Goal: Transaction & Acquisition: Obtain resource

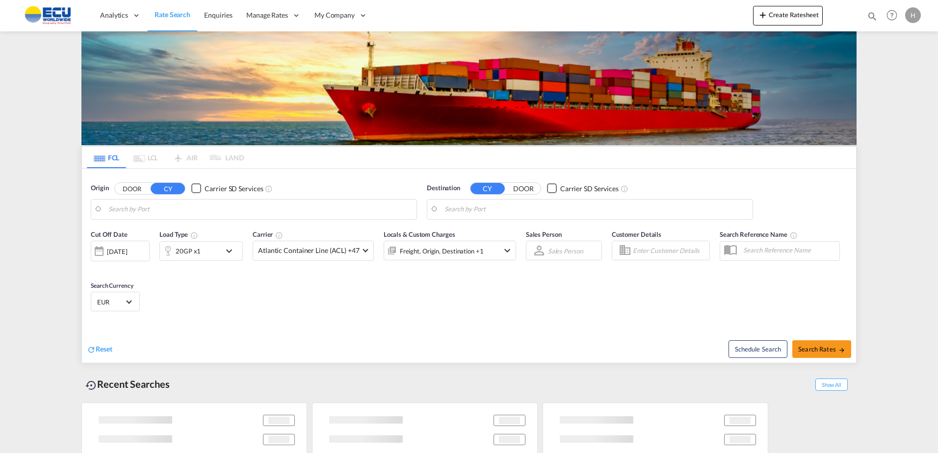
type input "Fos-[GEOGRAPHIC_DATA], [GEOGRAPHIC_DATA]"
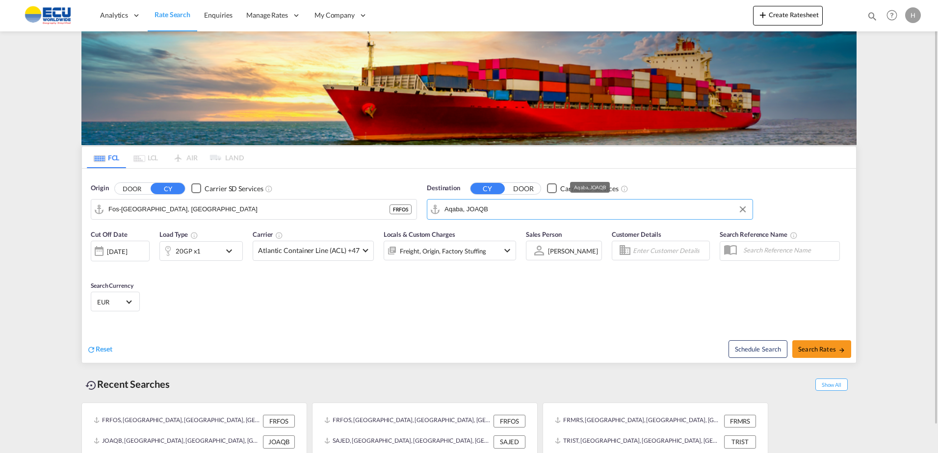
click at [514, 211] on input "Aqaba, JOAQB" at bounding box center [596, 209] width 303 height 15
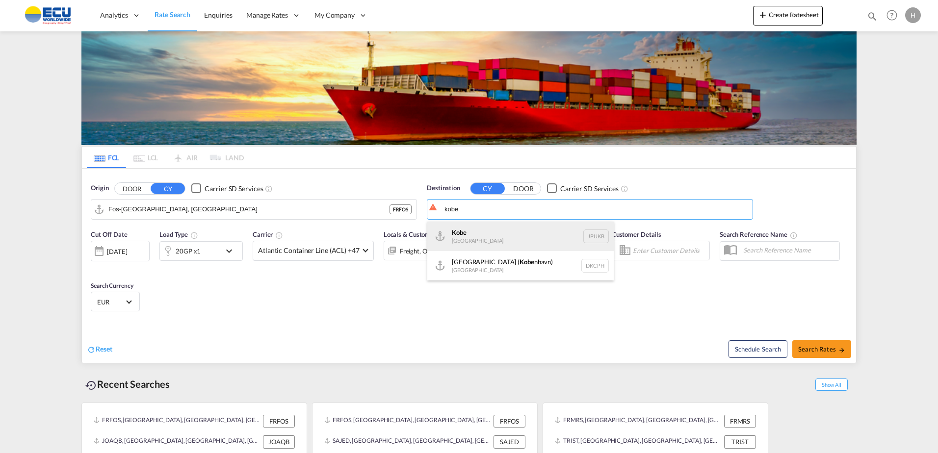
click at [510, 240] on div "Kobe [GEOGRAPHIC_DATA] JPUKB" at bounding box center [520, 236] width 187 height 29
type input "Kobe, JPUKB"
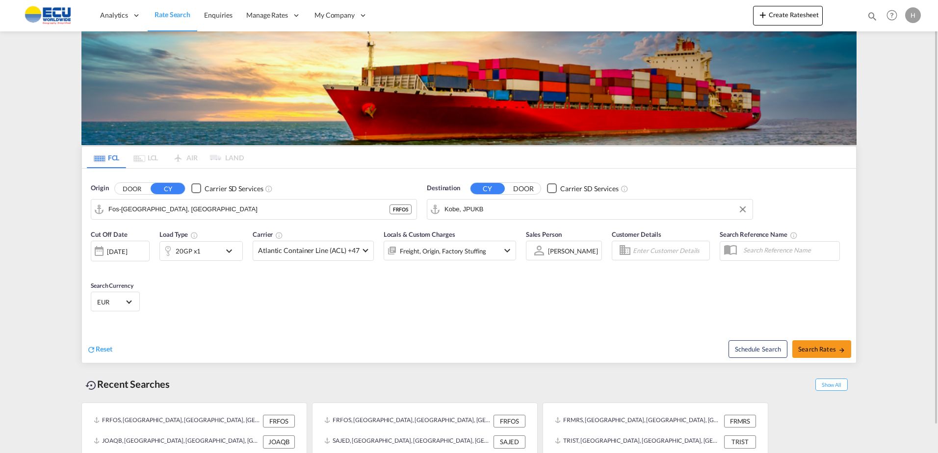
click at [211, 250] on div "20GP x1" at bounding box center [190, 251] width 61 height 20
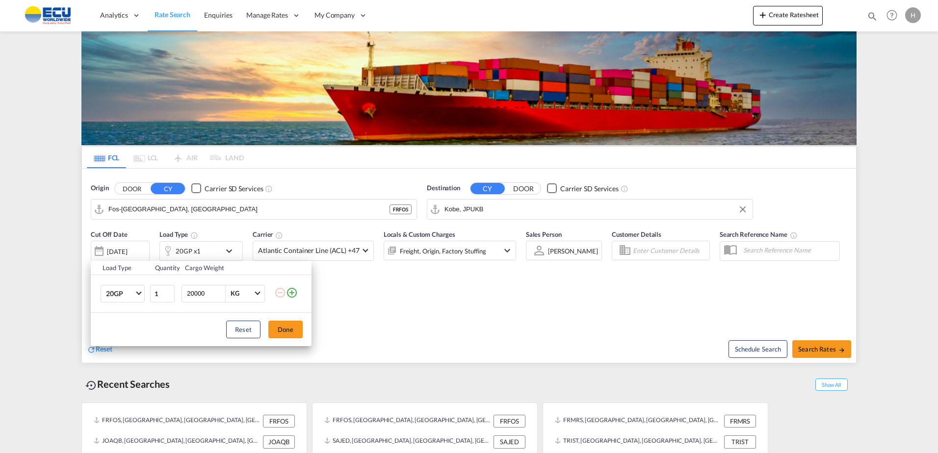
click at [293, 291] on md-icon "icon-plus-circle-outline" at bounding box center [292, 293] width 12 height 12
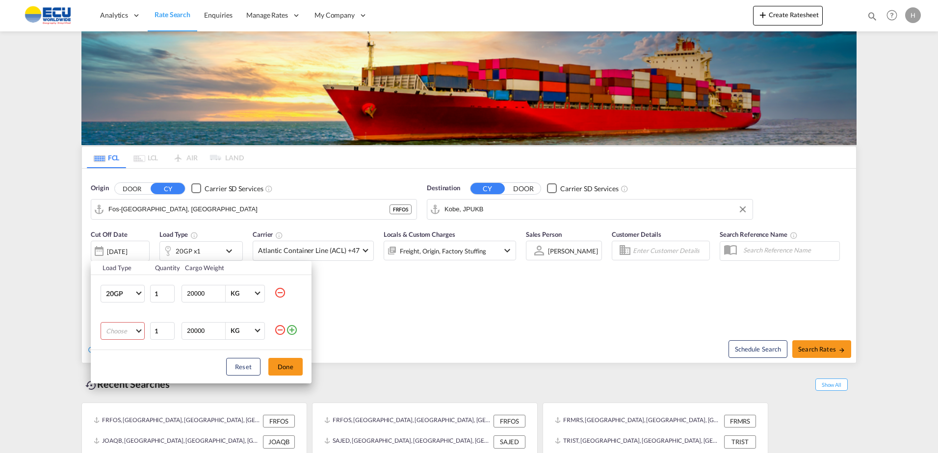
click at [120, 328] on md-select "Choose 20GP 40GP 40HC 45HC 20RE 40RE 40HR 20OT 40OT 20FR 40FR 40NR 20NR 45S 20T…" at bounding box center [123, 331] width 44 height 18
drag, startPoint x: 132, startPoint y: 383, endPoint x: 187, endPoint y: 368, distance: 57.4
click at [132, 382] on md-option "40HC" at bounding box center [131, 379] width 67 height 24
click at [292, 364] on button "Done" at bounding box center [285, 367] width 34 height 18
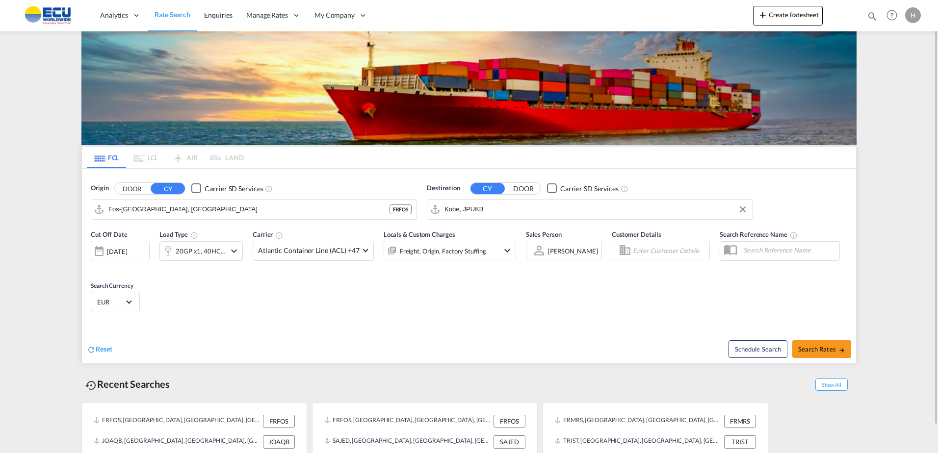
click at [328, 268] on div "Cut Off Date [DATE] [DATE] Load Type 20GP x1, 40HC x1 Carrier Atlantic Containe…" at bounding box center [304, 250] width 426 height 41
click at [331, 253] on span "Atlantic Container Line (ACL) +47" at bounding box center [309, 251] width 102 height 10
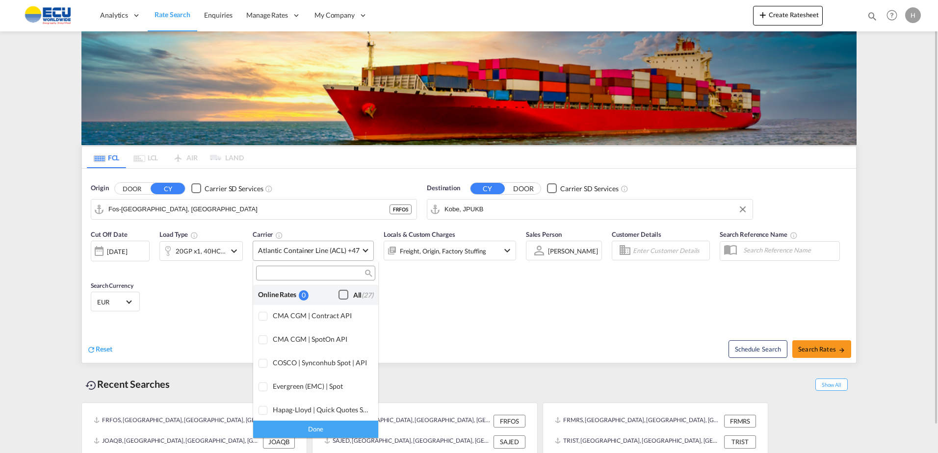
click at [353, 292] on div "All (27)" at bounding box center [363, 296] width 20 height 10
click at [339, 430] on div "Done" at bounding box center [315, 429] width 125 height 17
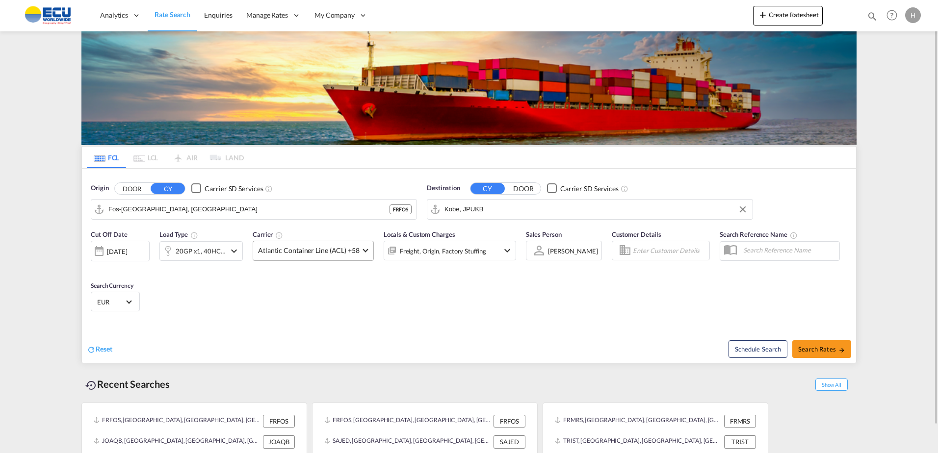
click at [127, 255] on div "[DATE]" at bounding box center [117, 251] width 20 height 9
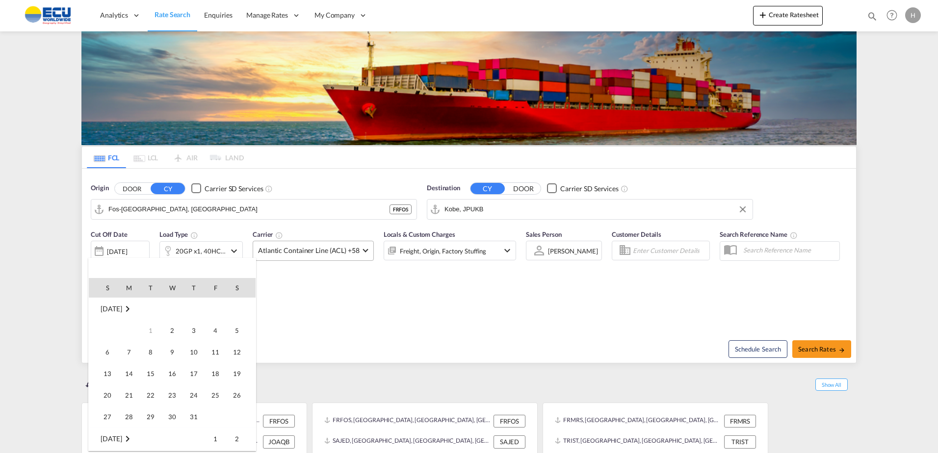
scroll to position [260, 0]
drag, startPoint x: 175, startPoint y: 433, endPoint x: 191, endPoint y: 421, distance: 19.6
click at [175, 433] on span "1" at bounding box center [172, 439] width 20 height 20
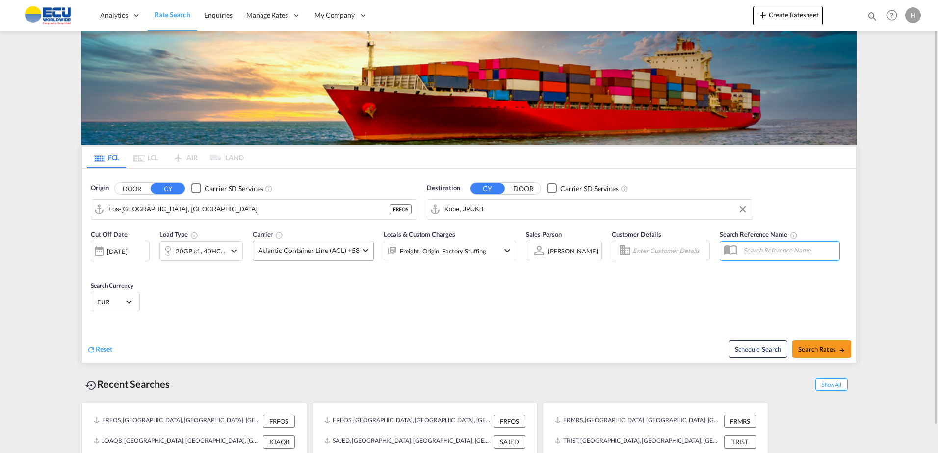
click at [395, 325] on div "Reset Schedule Search Search Rates" at bounding box center [469, 341] width 774 height 43
click at [456, 254] on div "Freight, Origin, Factory Stuffing" at bounding box center [443, 251] width 86 height 14
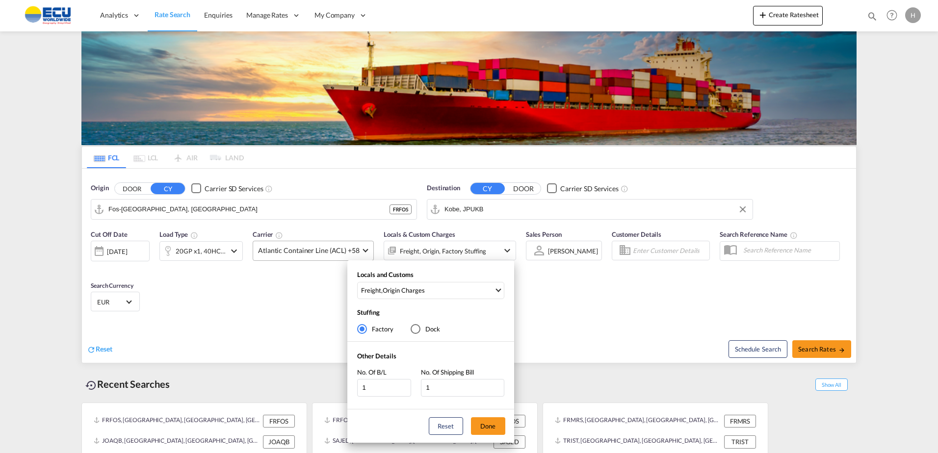
click at [478, 300] on div "Locals and Customs Freight , Origin Charges Clear All Select All Freight Origin…" at bounding box center [430, 286] width 167 height 33
click at [480, 290] on span "Freight , Origin Charges" at bounding box center [427, 290] width 133 height 9
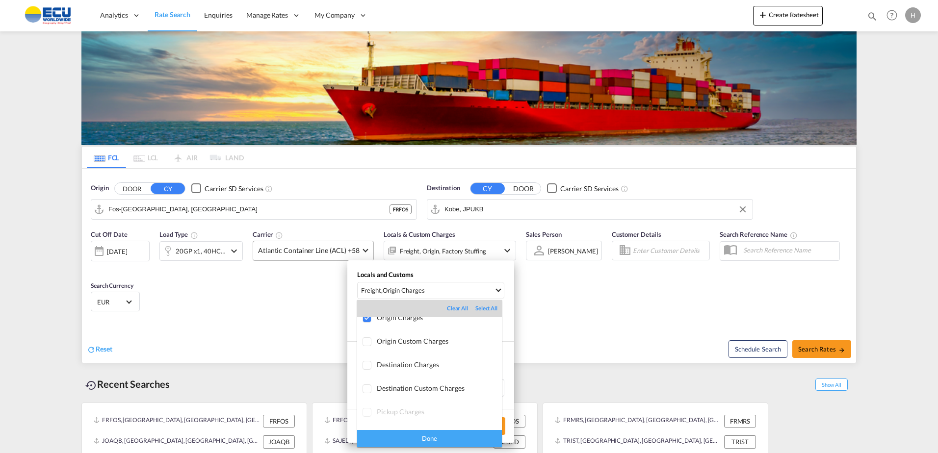
scroll to position [52, 0]
drag, startPoint x: 651, startPoint y: 323, endPoint x: 774, endPoint y: 346, distance: 125.2
click at [654, 323] on md-backdrop at bounding box center [469, 226] width 938 height 453
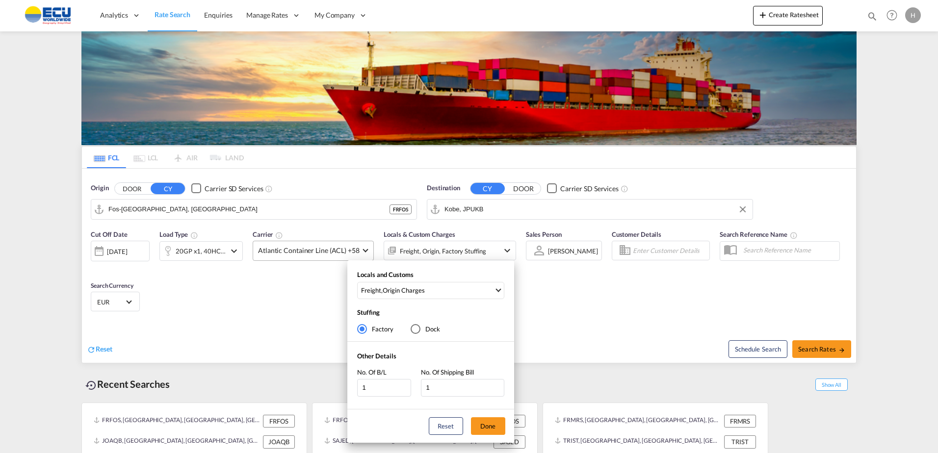
click at [821, 349] on div "Locals and Customs Freight , Origin Charges Stuffing Factory Dock Other Details…" at bounding box center [469, 226] width 938 height 453
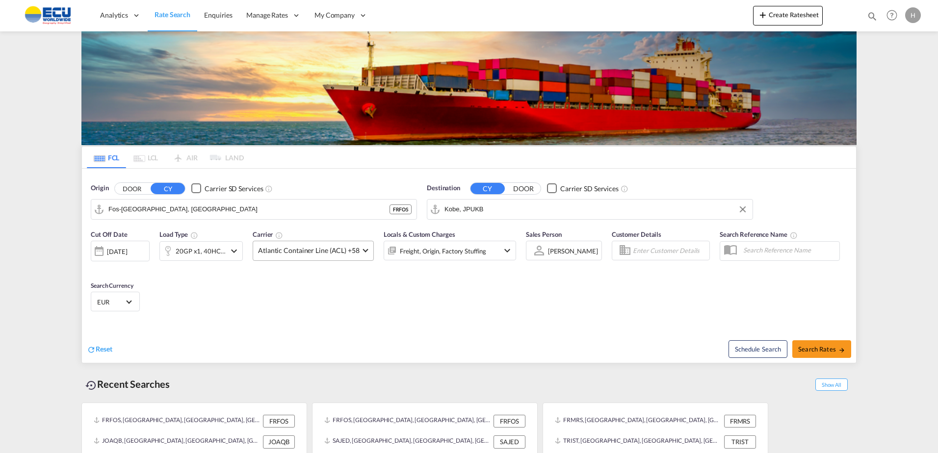
click at [821, 349] on span "Search Rates" at bounding box center [822, 350] width 47 height 8
type input "FRFOS to JPUKB / [DATE]"
